Goal: Task Accomplishment & Management: Manage account settings

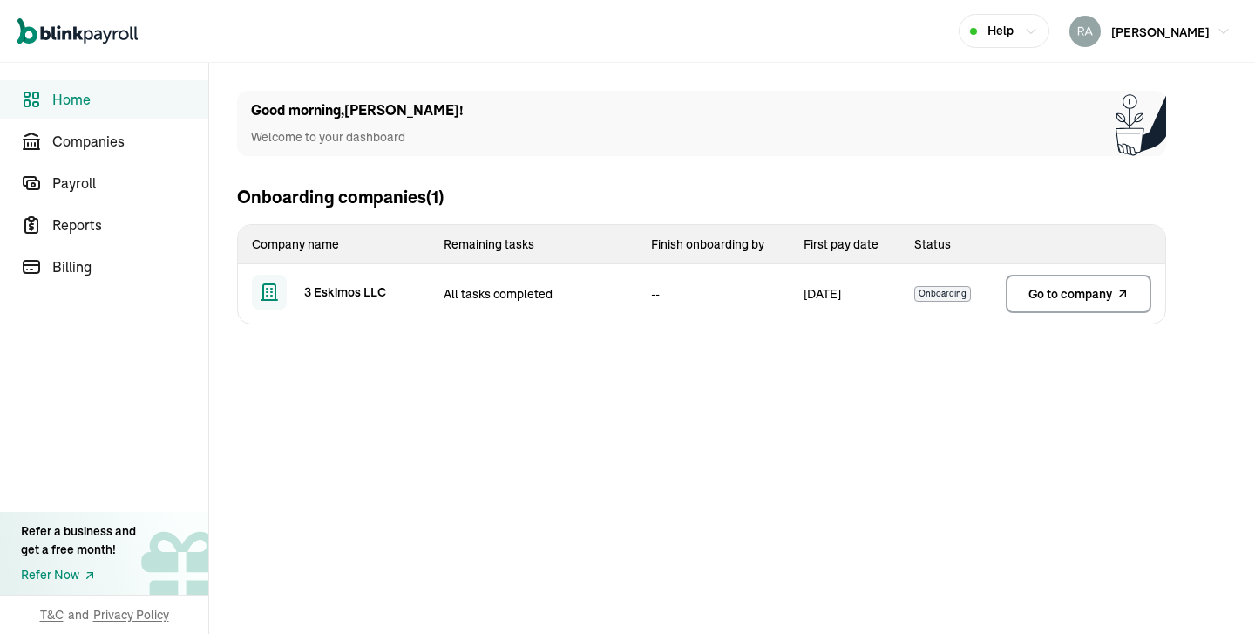
click at [1046, 293] on span "Go to company" at bounding box center [1071, 293] width 84 height 17
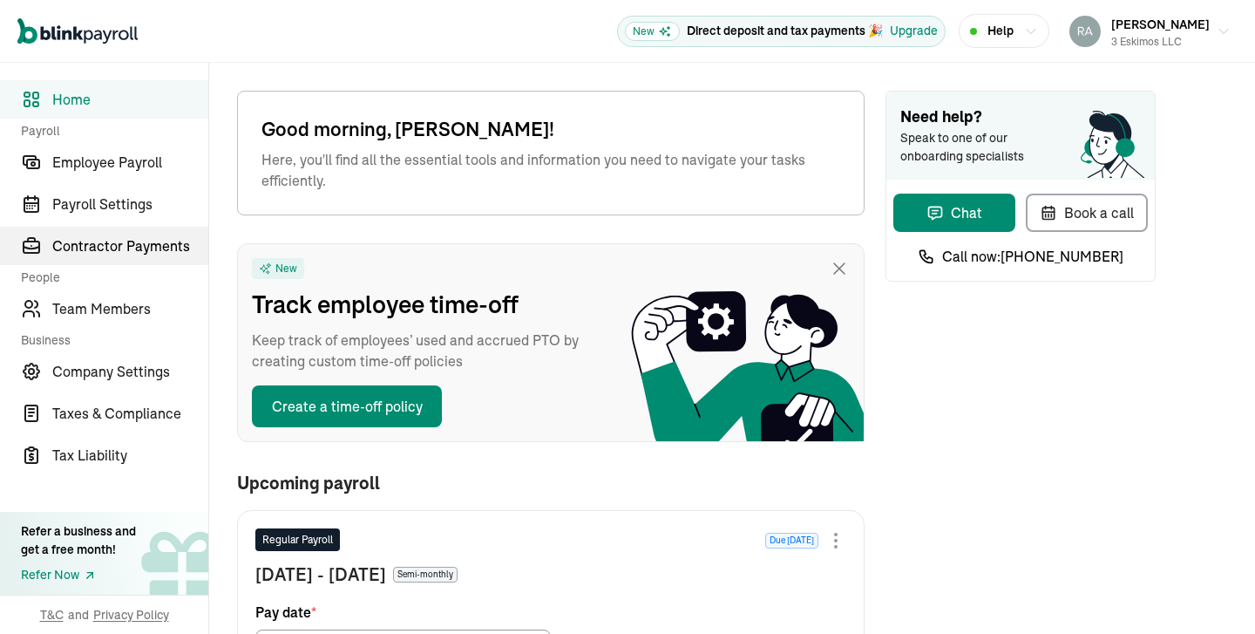
click at [128, 250] on span "Contractor Payments" at bounding box center [130, 245] width 156 height 21
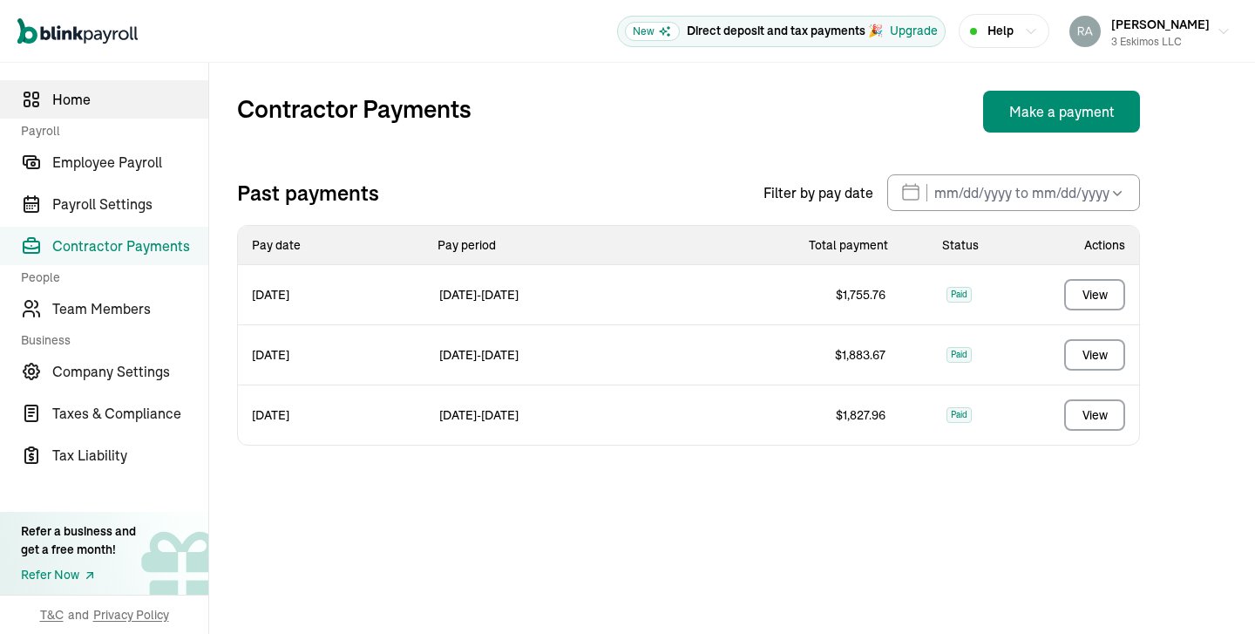
click at [77, 101] on span "Home" at bounding box center [130, 99] width 156 height 21
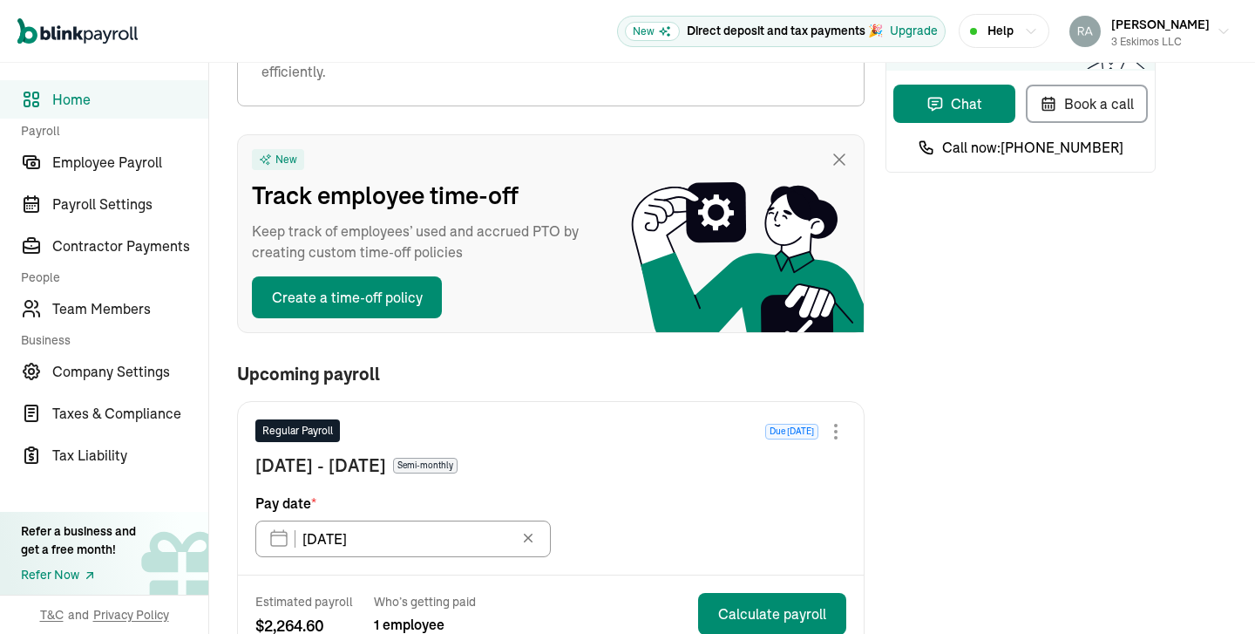
scroll to position [132, 0]
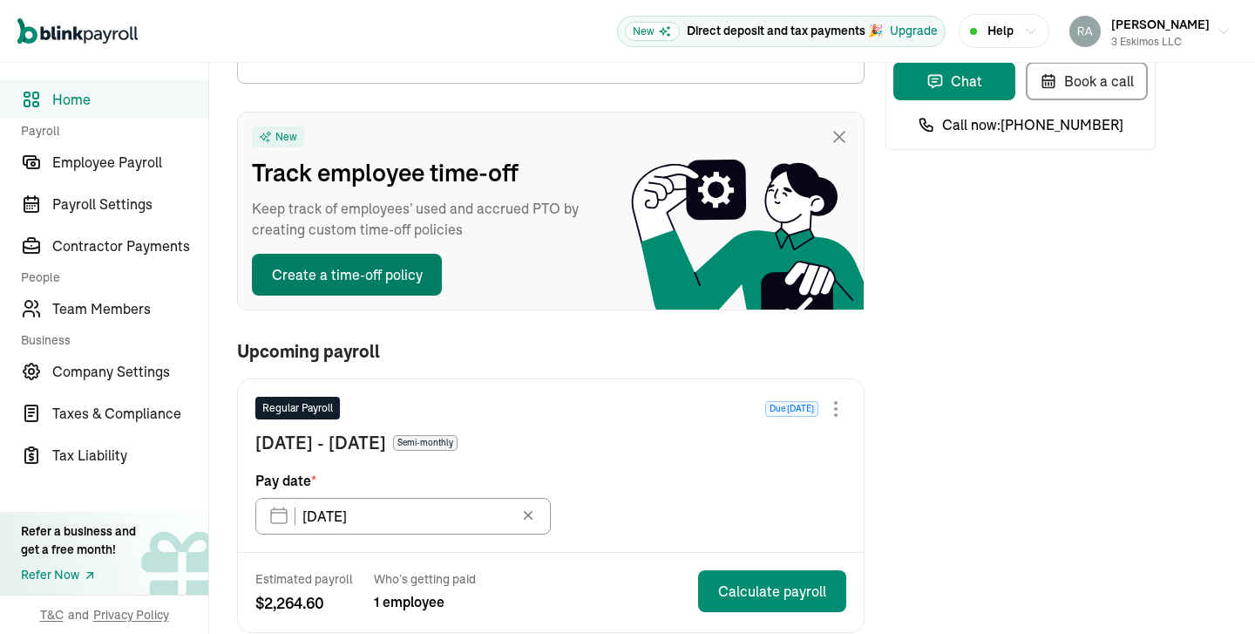
click at [364, 280] on button "Create a time-off policy" at bounding box center [347, 275] width 190 height 42
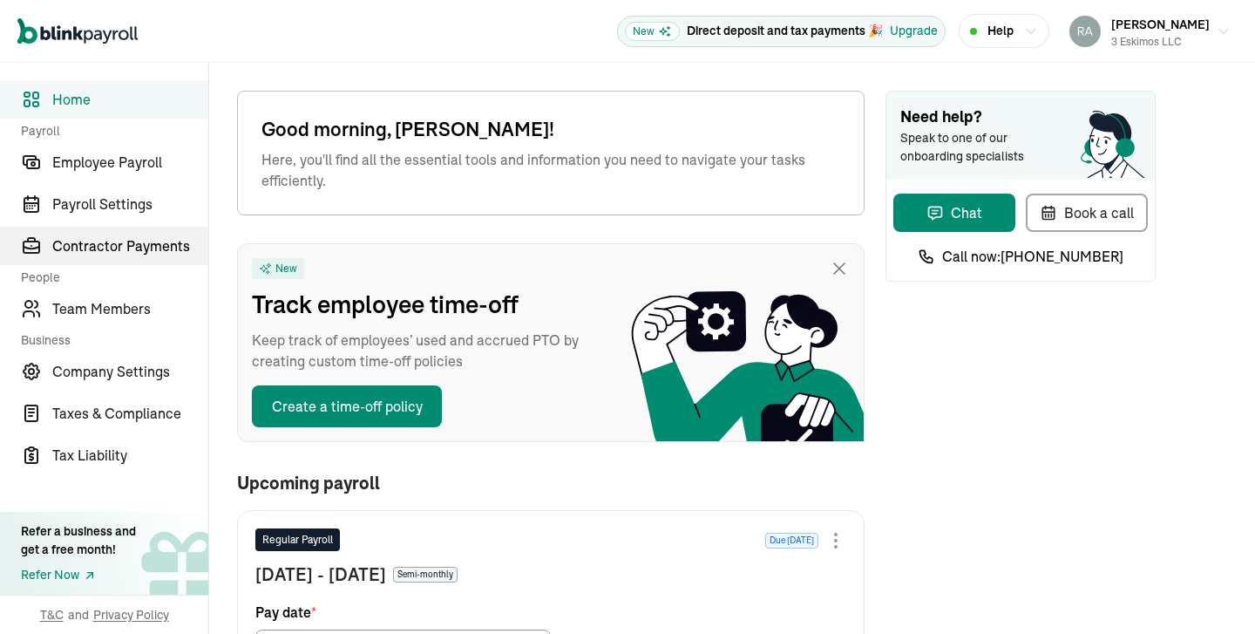
click at [128, 250] on span "Contractor Payments" at bounding box center [130, 245] width 156 height 21
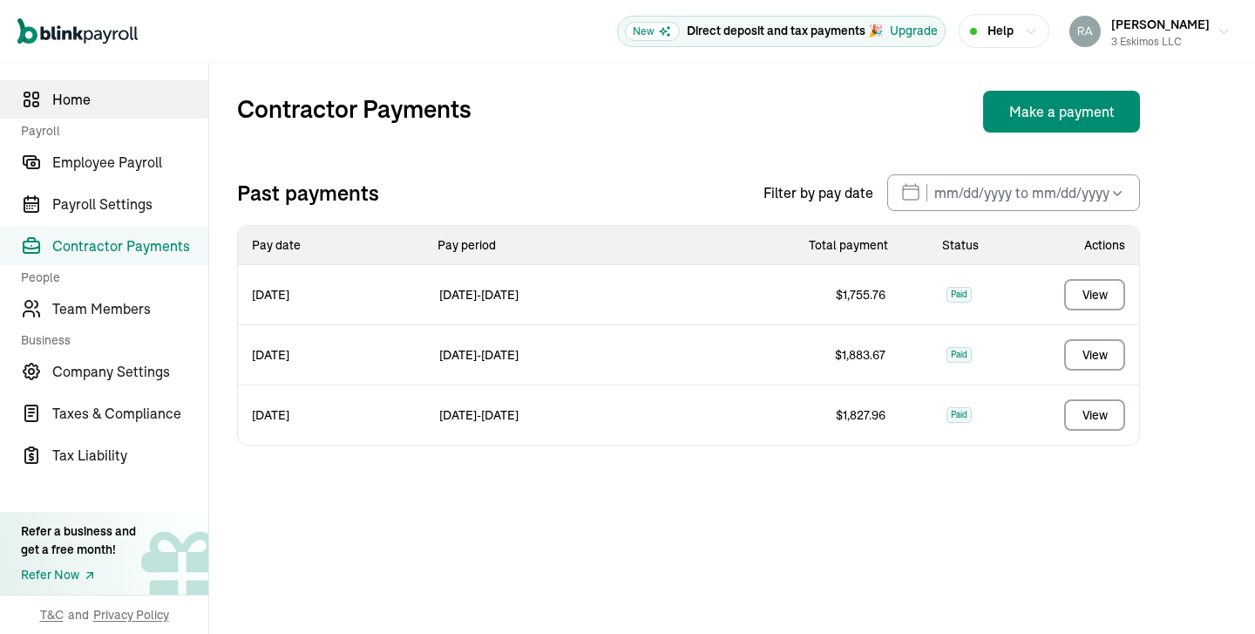
click at [77, 101] on span "Home" at bounding box center [130, 99] width 156 height 21
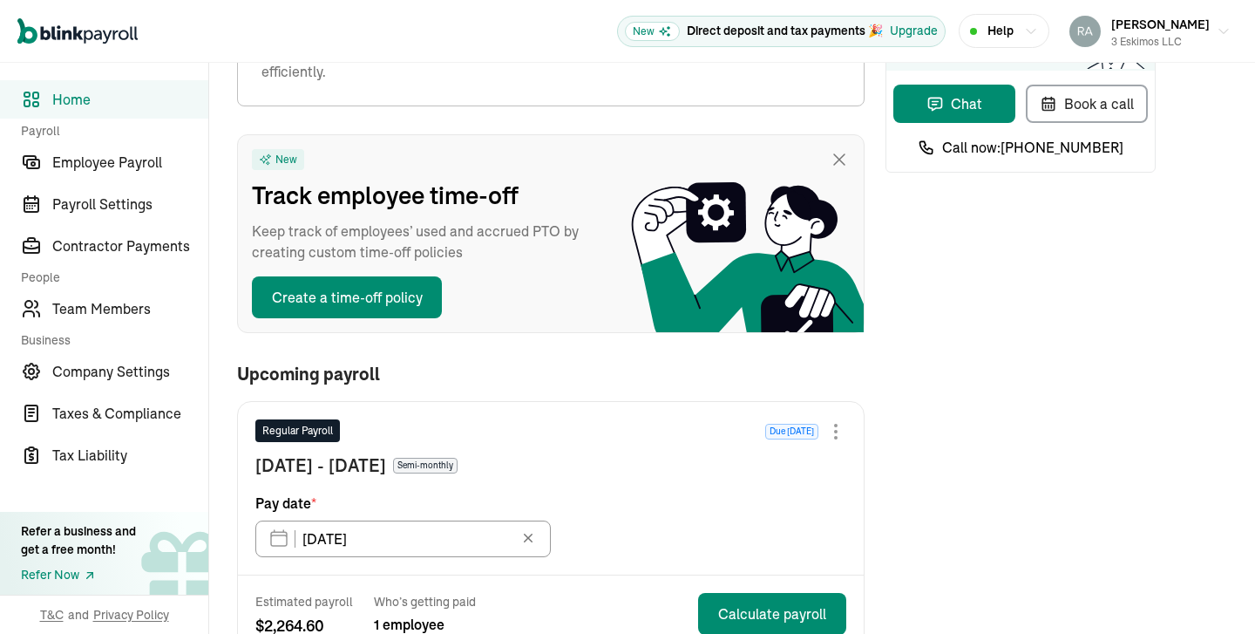
scroll to position [132, 0]
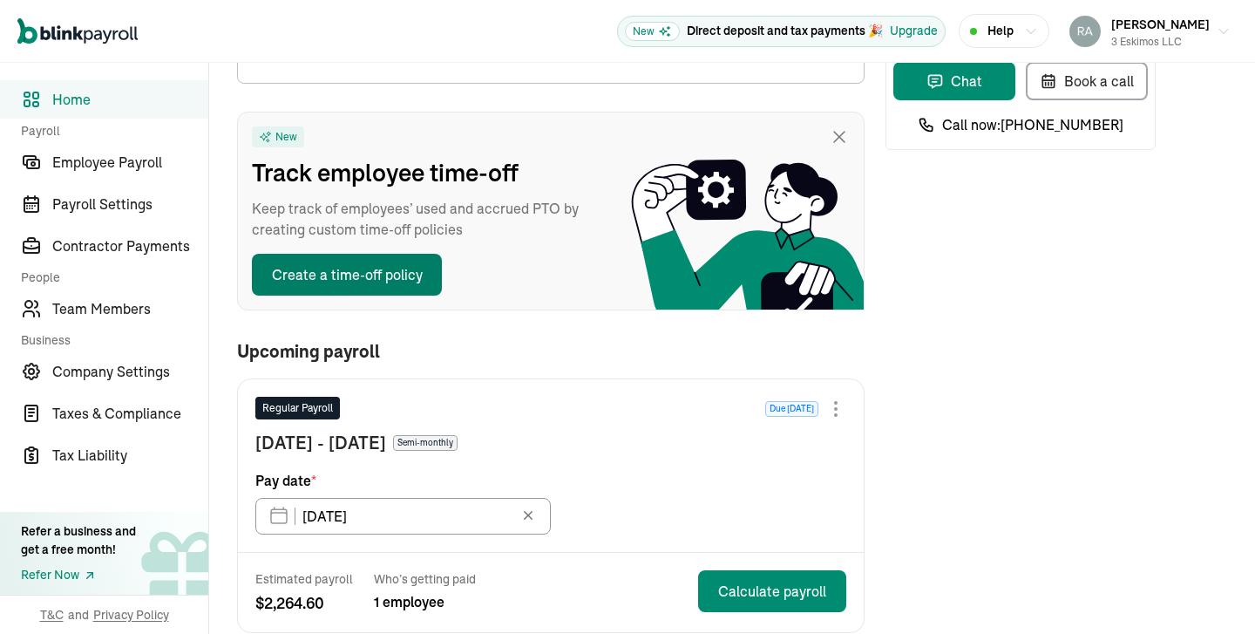
click at [364, 280] on button "Create a time-off policy" at bounding box center [347, 275] width 190 height 42
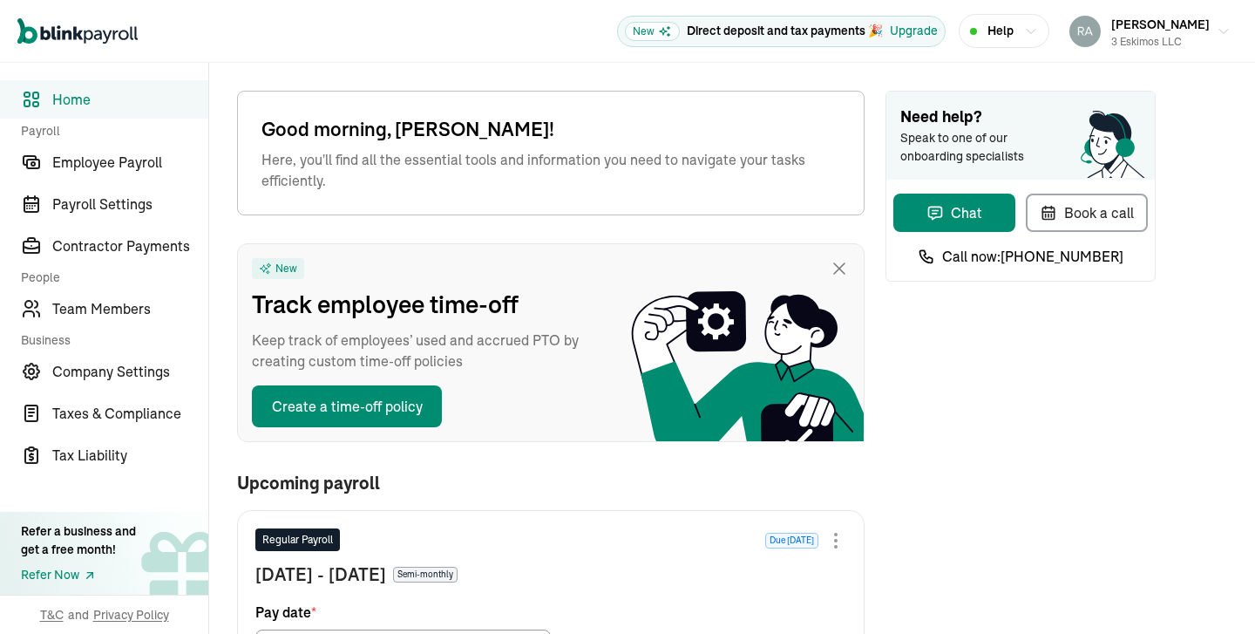
scroll to position [206, 0]
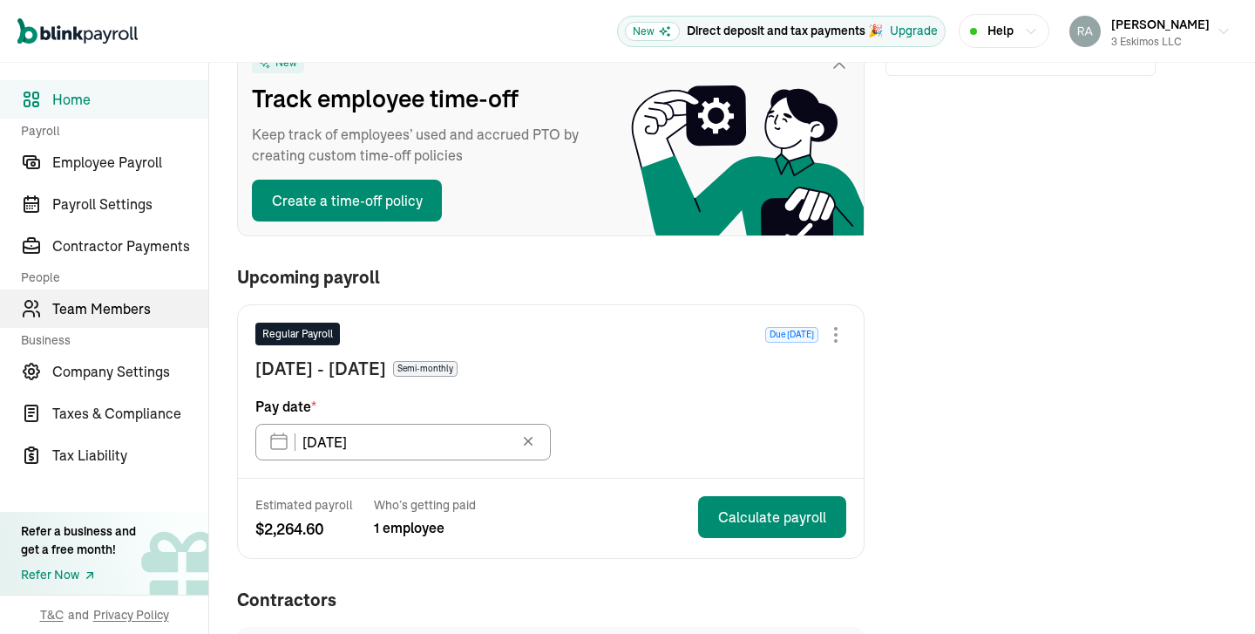
click at [116, 306] on span "Team Members" at bounding box center [130, 308] width 156 height 21
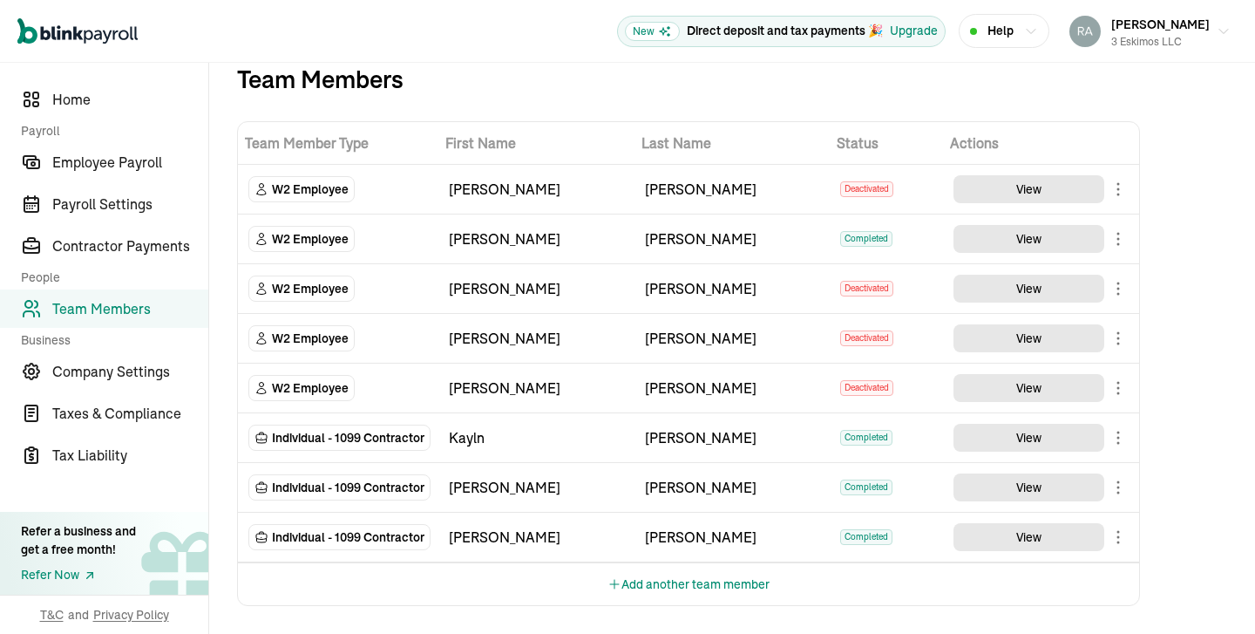
scroll to position [25, 0]
click at [78, 100] on span "Home" at bounding box center [130, 99] width 156 height 21
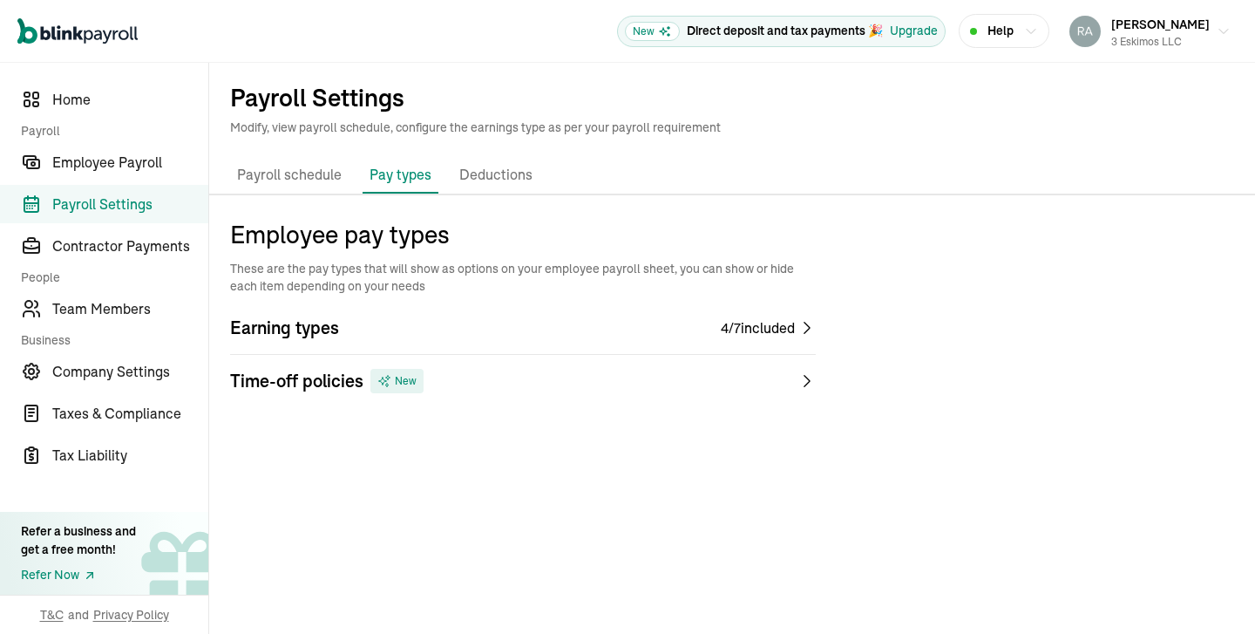
click at [796, 384] on div "Time-off policies New" at bounding box center [523, 381] width 586 height 24
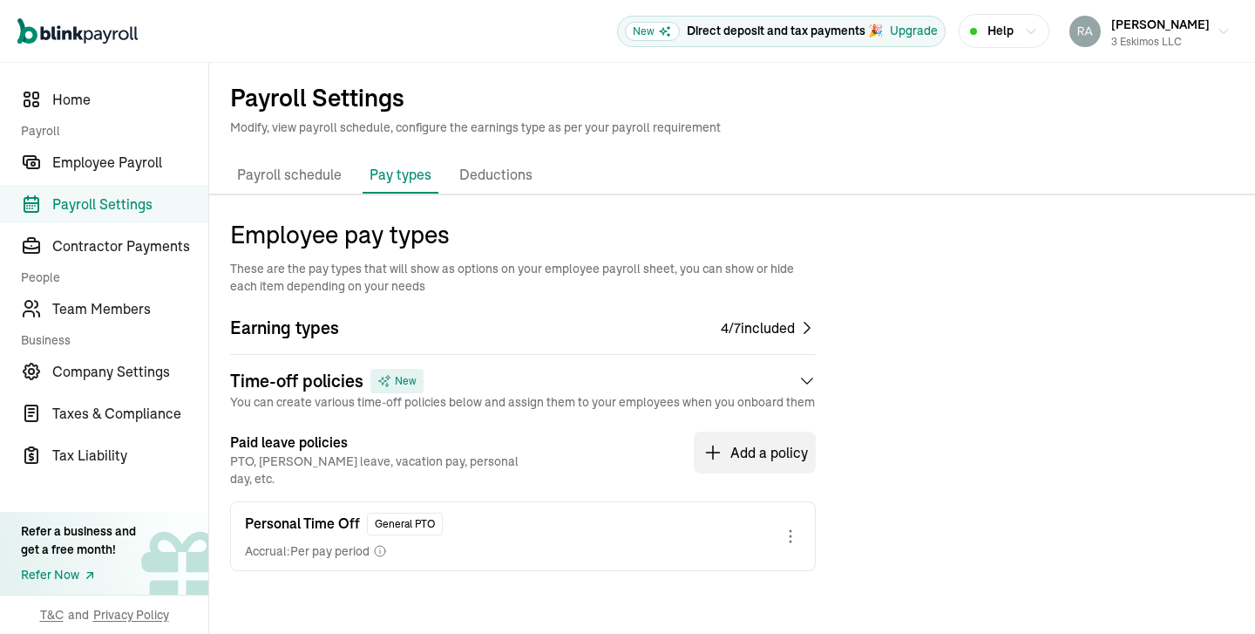
click at [501, 527] on div "Personal Time Off General PTO Accrual: Per pay period" at bounding box center [523, 536] width 586 height 70
click at [792, 529] on icon at bounding box center [790, 536] width 21 height 21
click at [707, 555] on span "Edit" at bounding box center [721, 564] width 110 height 21
select select "paid_time_off"
select select "per_pay_period"
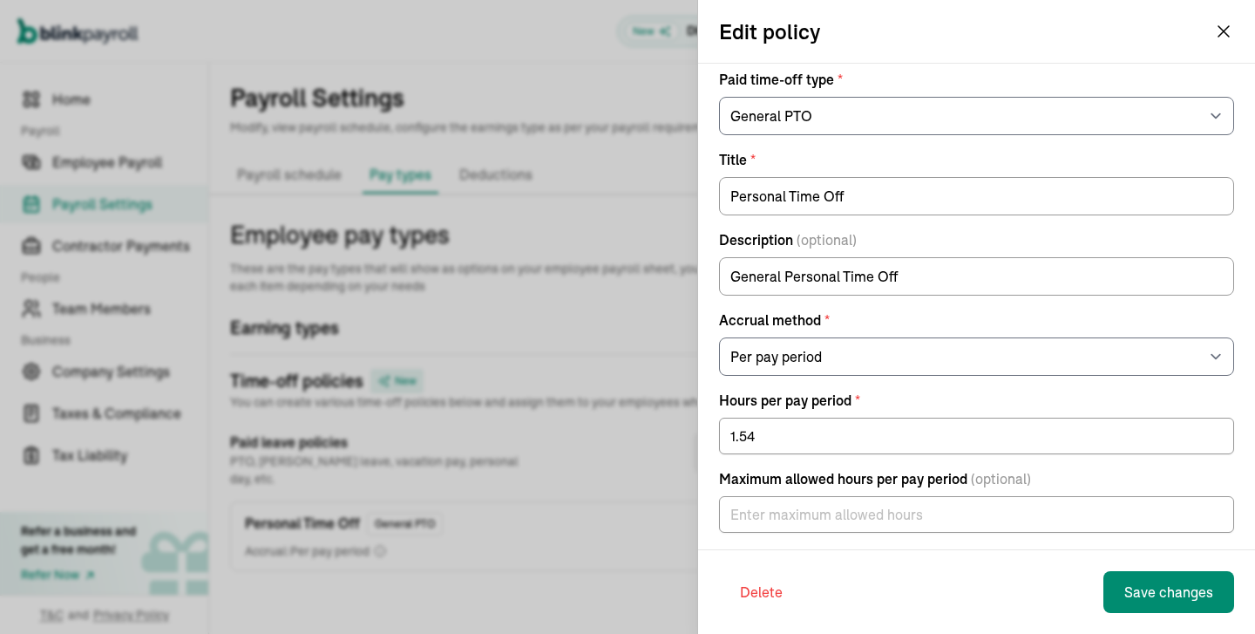
scroll to position [153, 0]
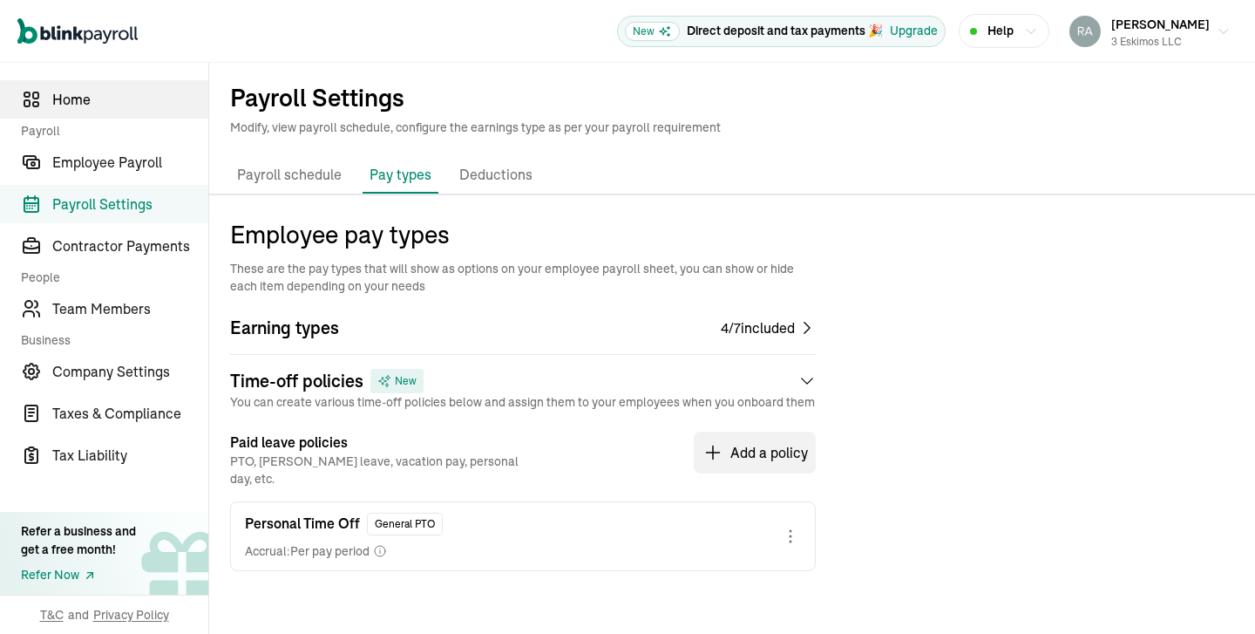
click at [65, 95] on span "Home" at bounding box center [130, 99] width 156 height 21
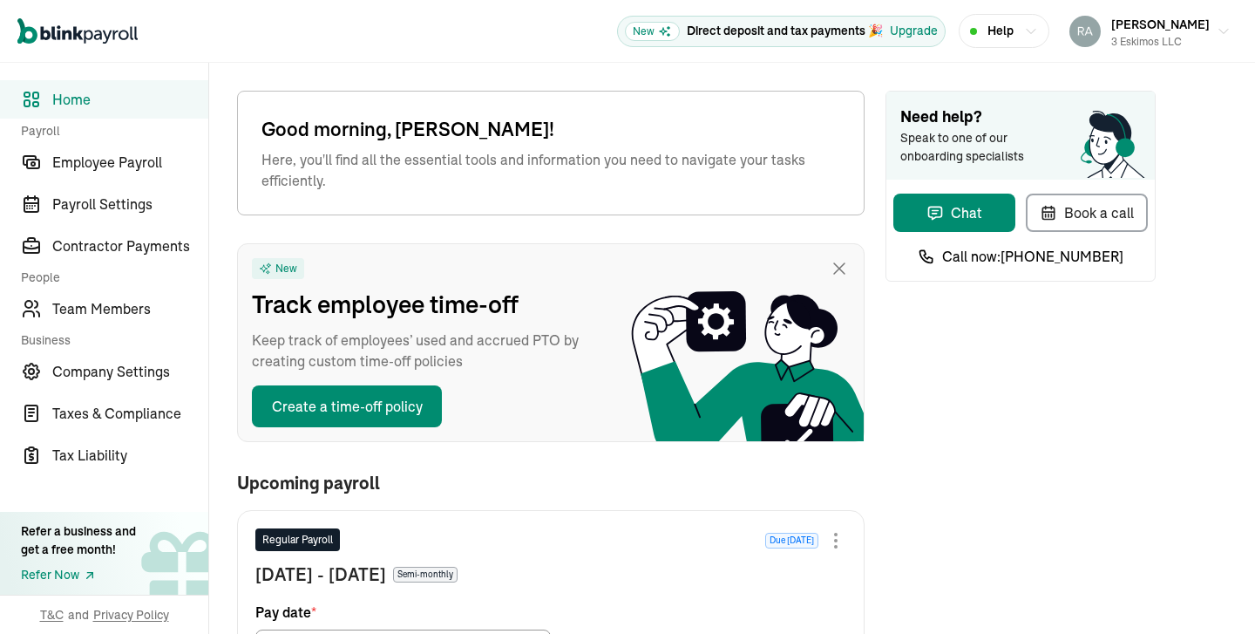
click at [65, 95] on span "Home" at bounding box center [130, 99] width 156 height 21
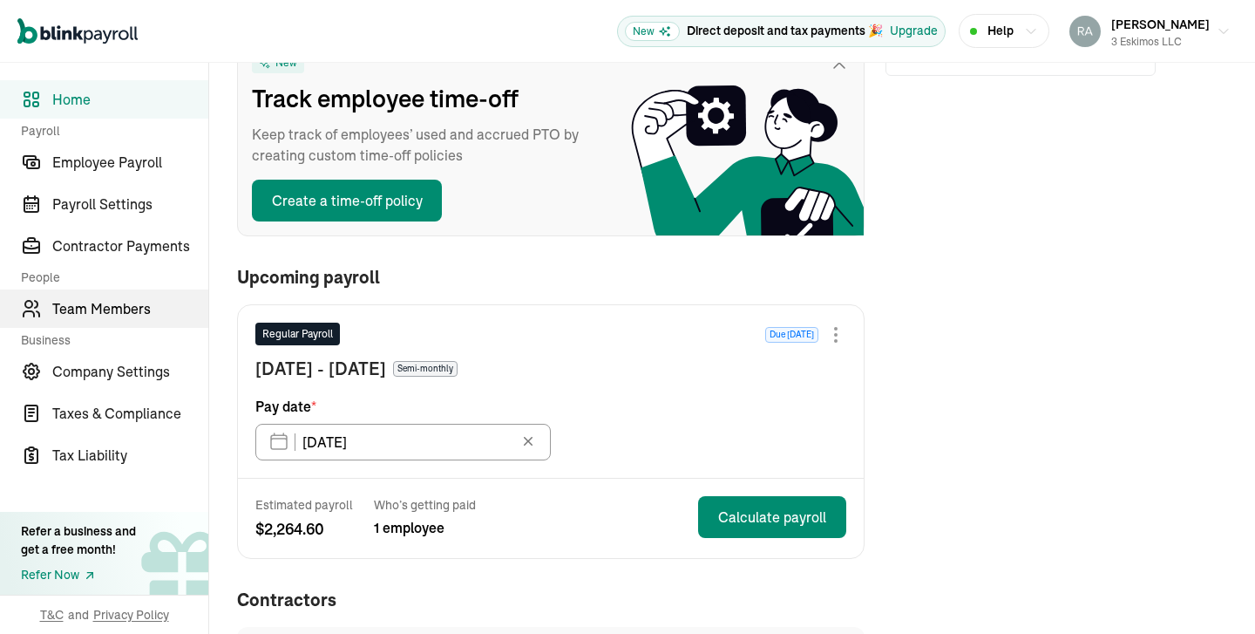
click at [116, 306] on span "Team Members" at bounding box center [130, 308] width 156 height 21
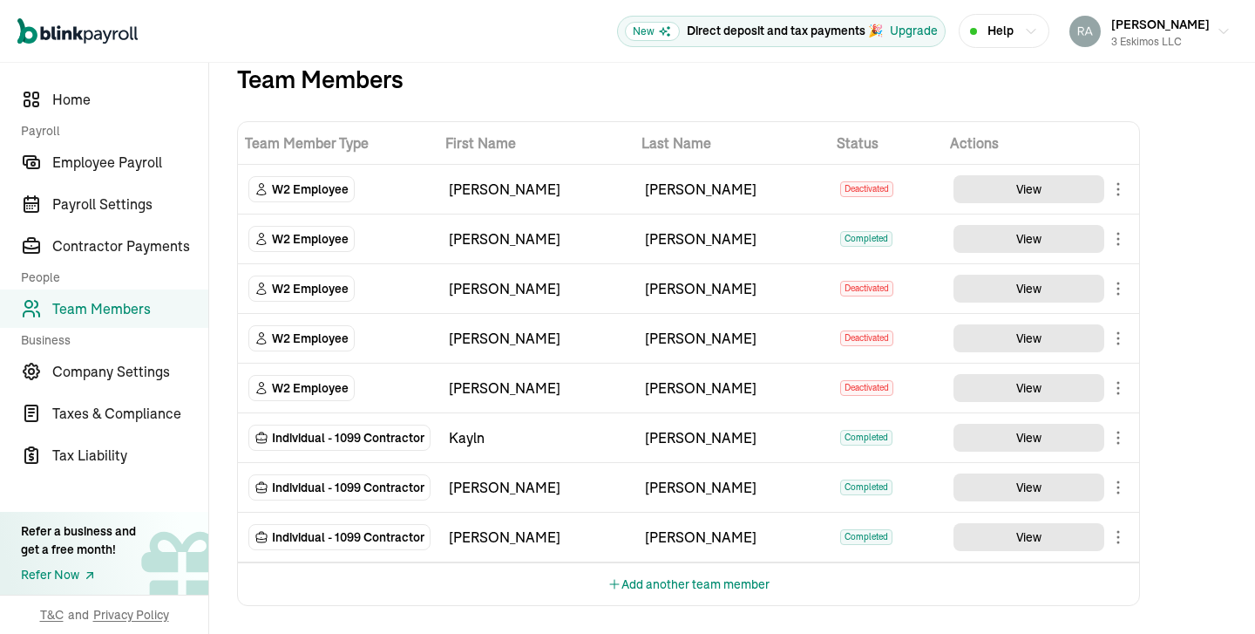
scroll to position [25, 0]
click at [78, 100] on span "Home" at bounding box center [130, 99] width 156 height 21
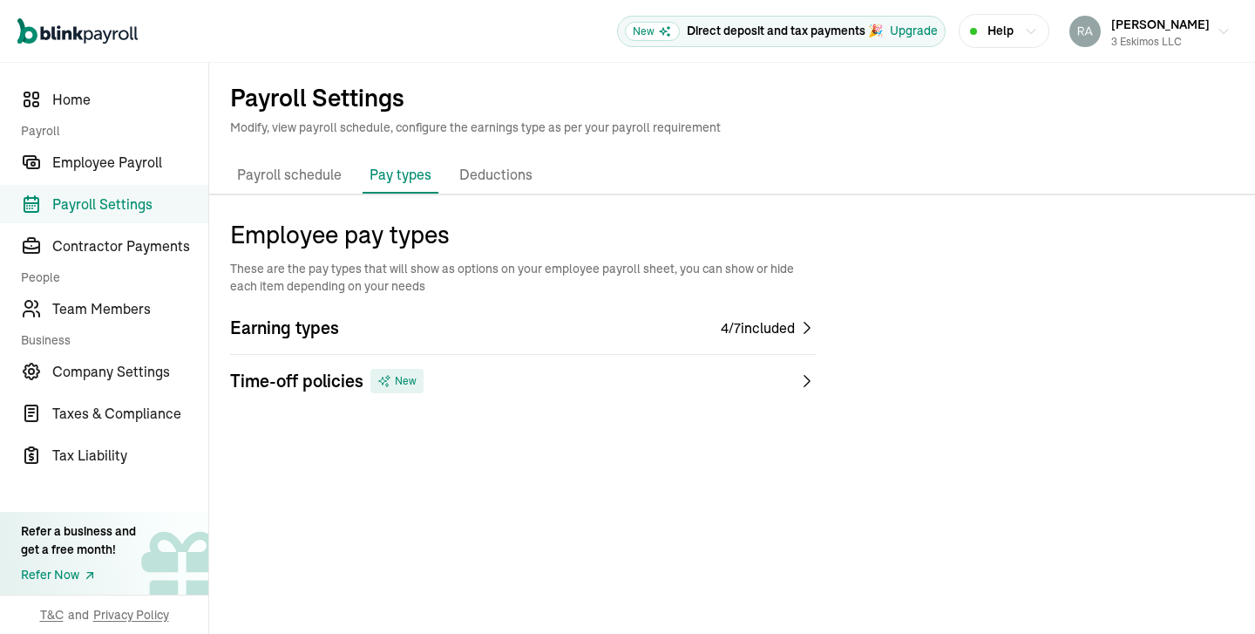
click at [796, 384] on div "Time-off policies New" at bounding box center [523, 381] width 586 height 24
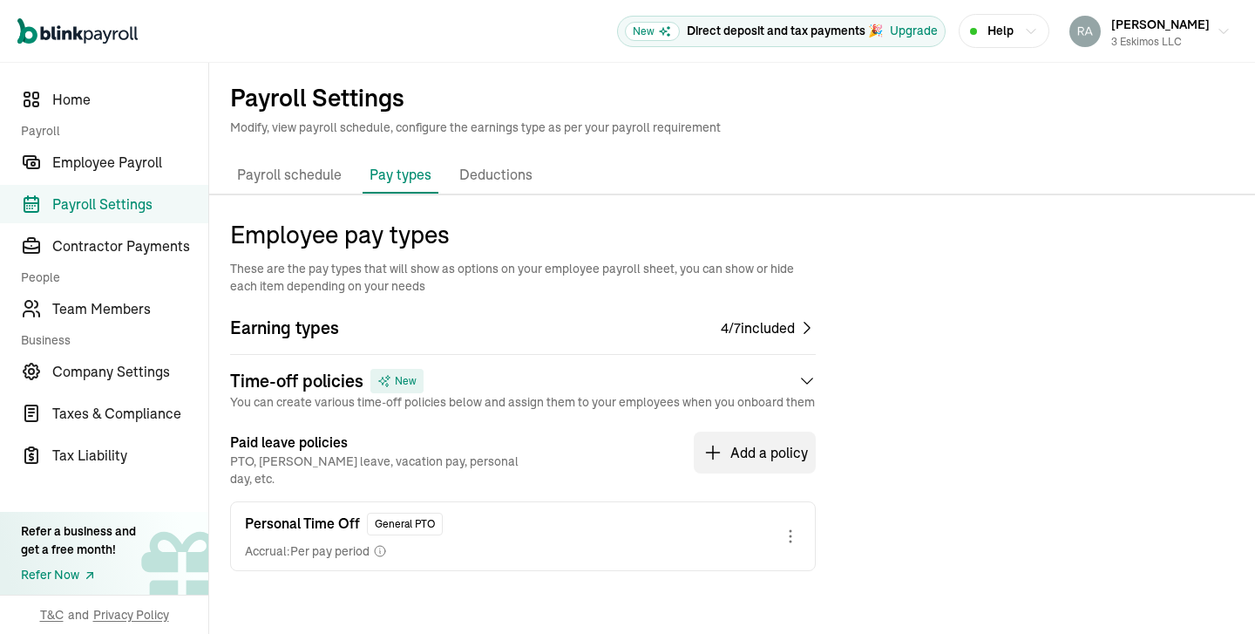
click at [501, 527] on div "Personal Time Off General PTO Accrual: Per pay period" at bounding box center [523, 536] width 586 height 70
click at [792, 529] on icon at bounding box center [790, 536] width 21 height 21
click at [707, 555] on span "Edit" at bounding box center [721, 564] width 110 height 21
select select "paid_time_off"
select select "per_pay_period"
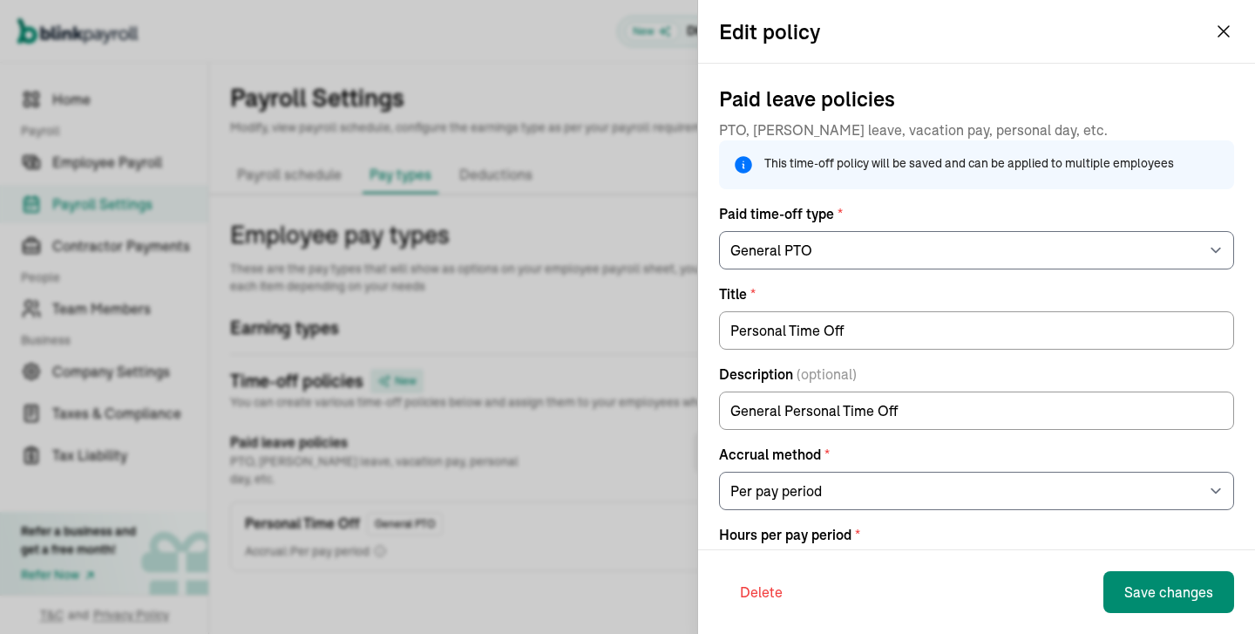
scroll to position [153, 0]
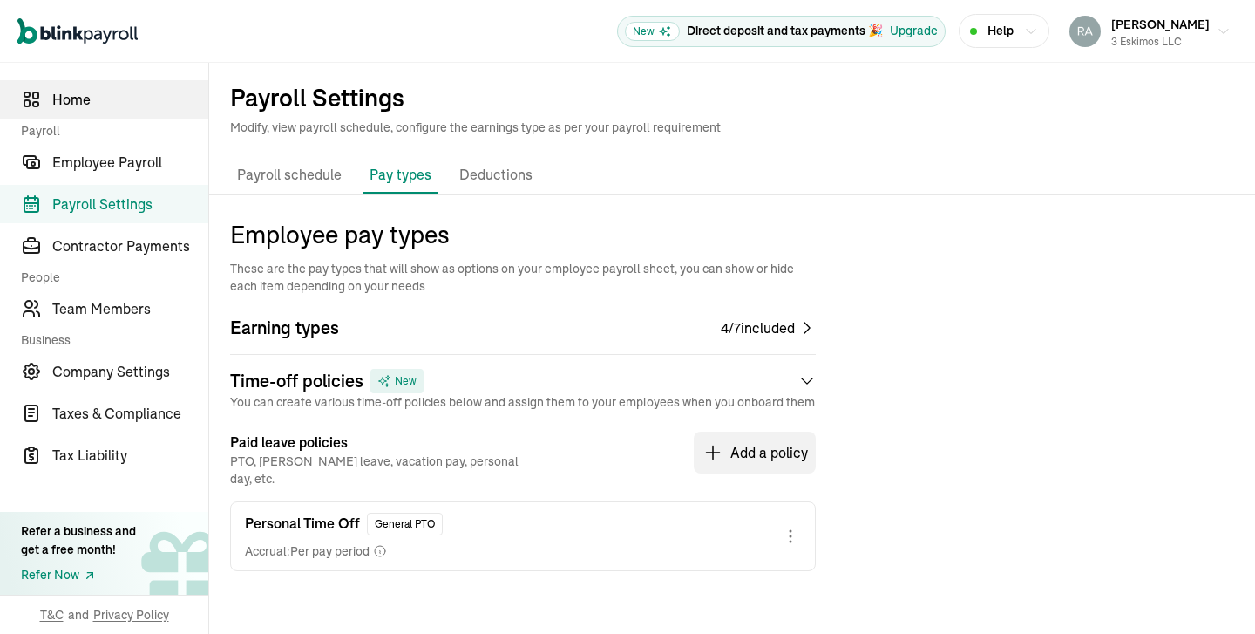
click at [65, 95] on span "Home" at bounding box center [130, 99] width 156 height 21
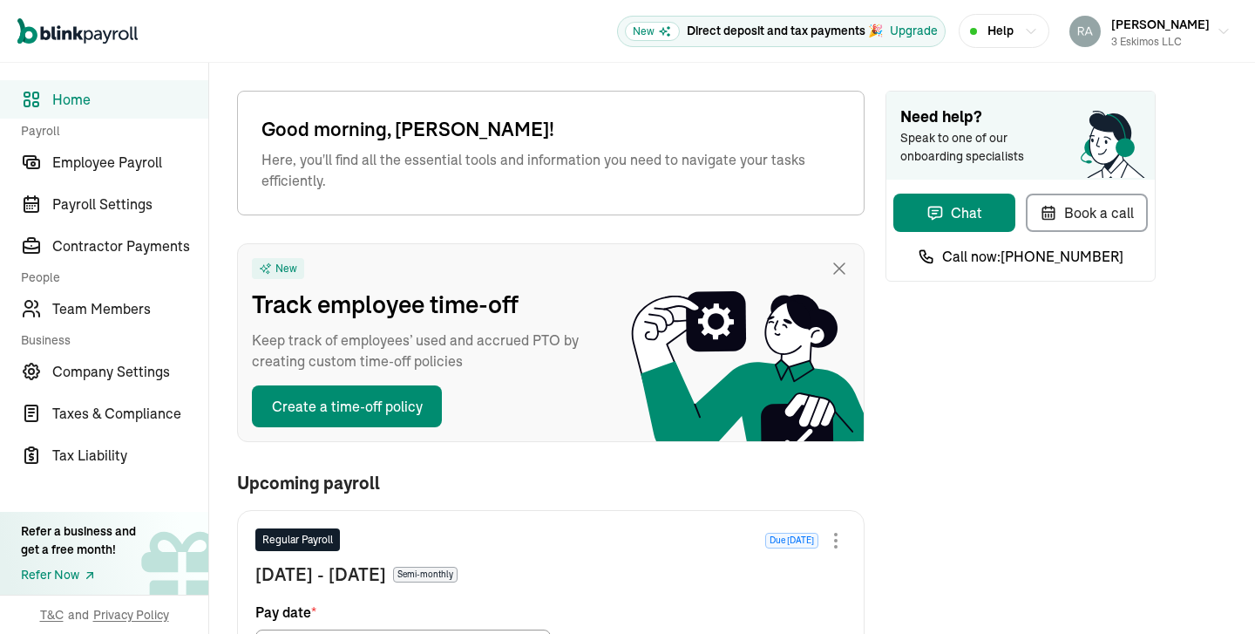
click at [65, 95] on span "Home" at bounding box center [130, 99] width 156 height 21
